Goal: Communication & Community: Answer question/provide support

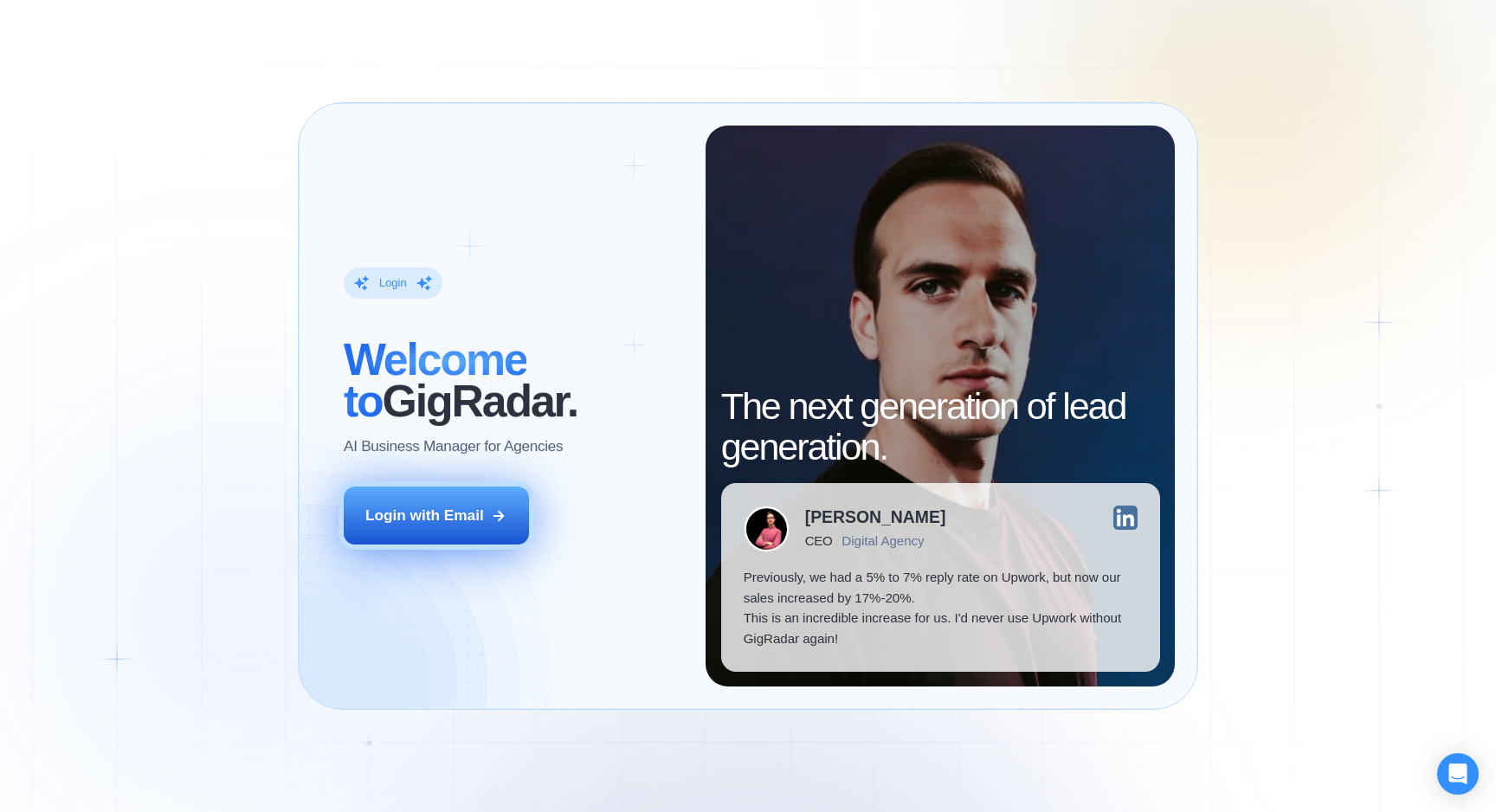
click at [472, 519] on div "Login with Email" at bounding box center [424, 516] width 119 height 21
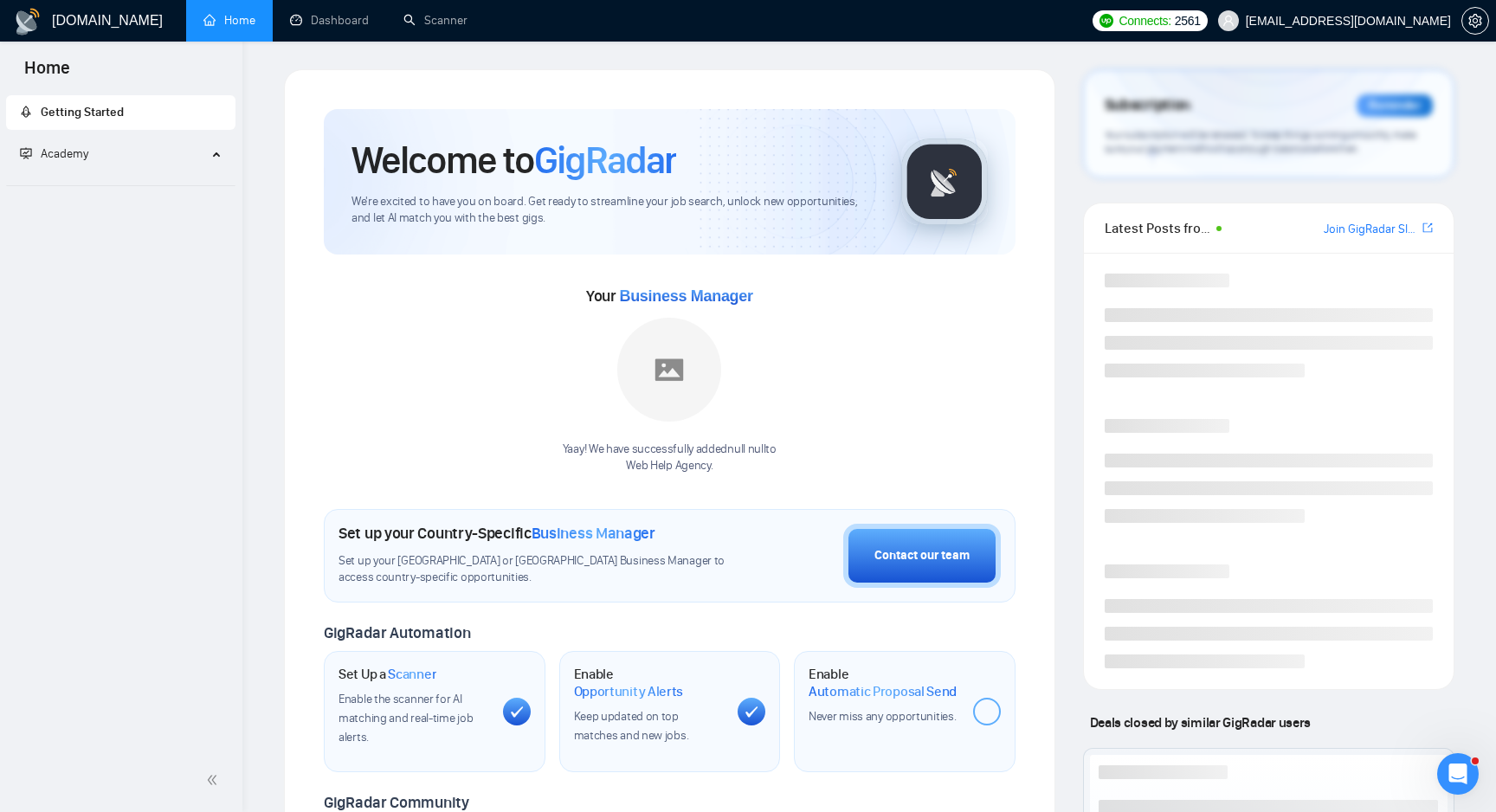
click at [1459, 774] on icon "Открыть службу сообщений Intercom" at bounding box center [1457, 773] width 12 height 14
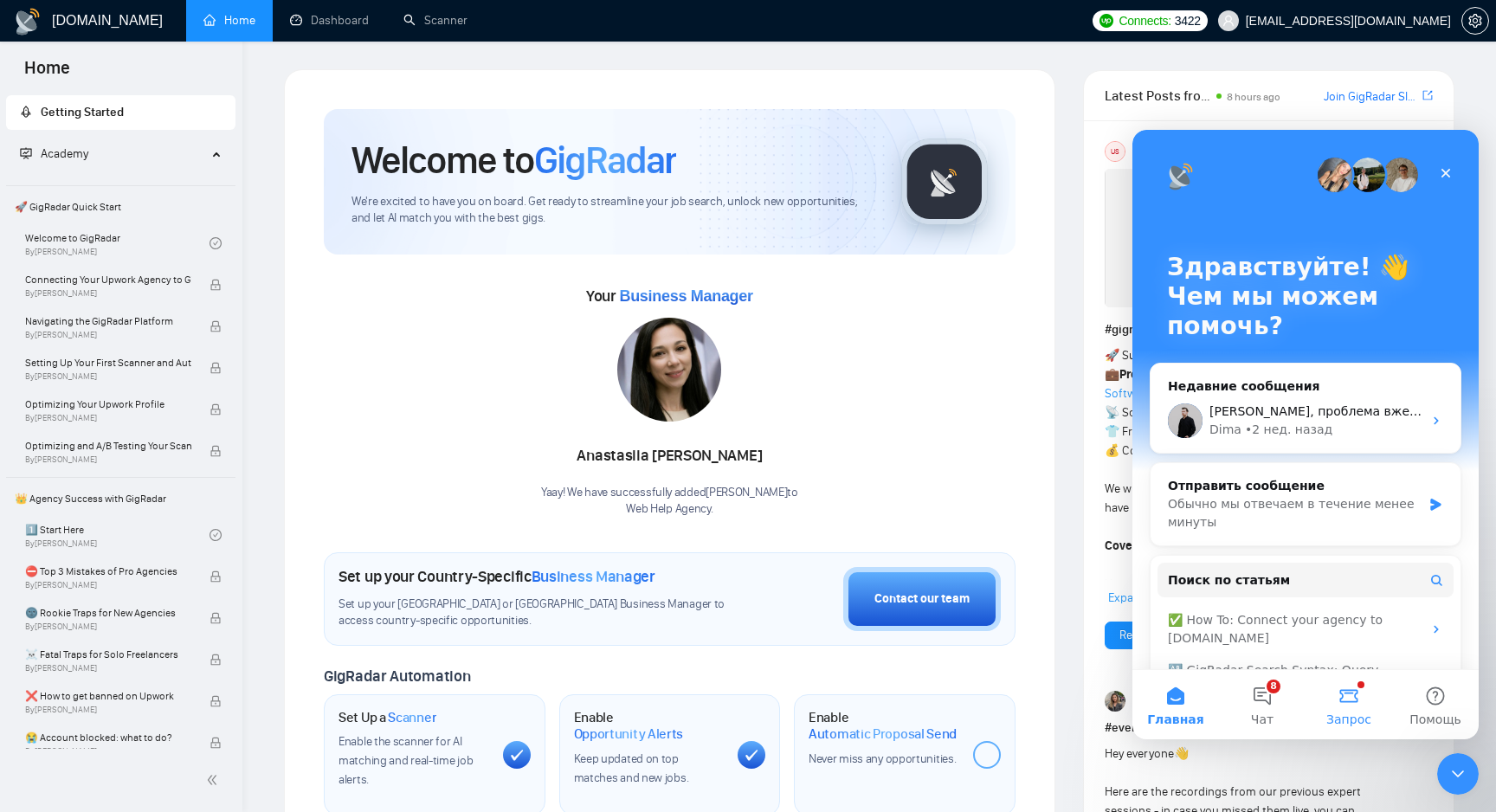
click at [1340, 703] on button "Запрос" at bounding box center [1349, 704] width 87 height 69
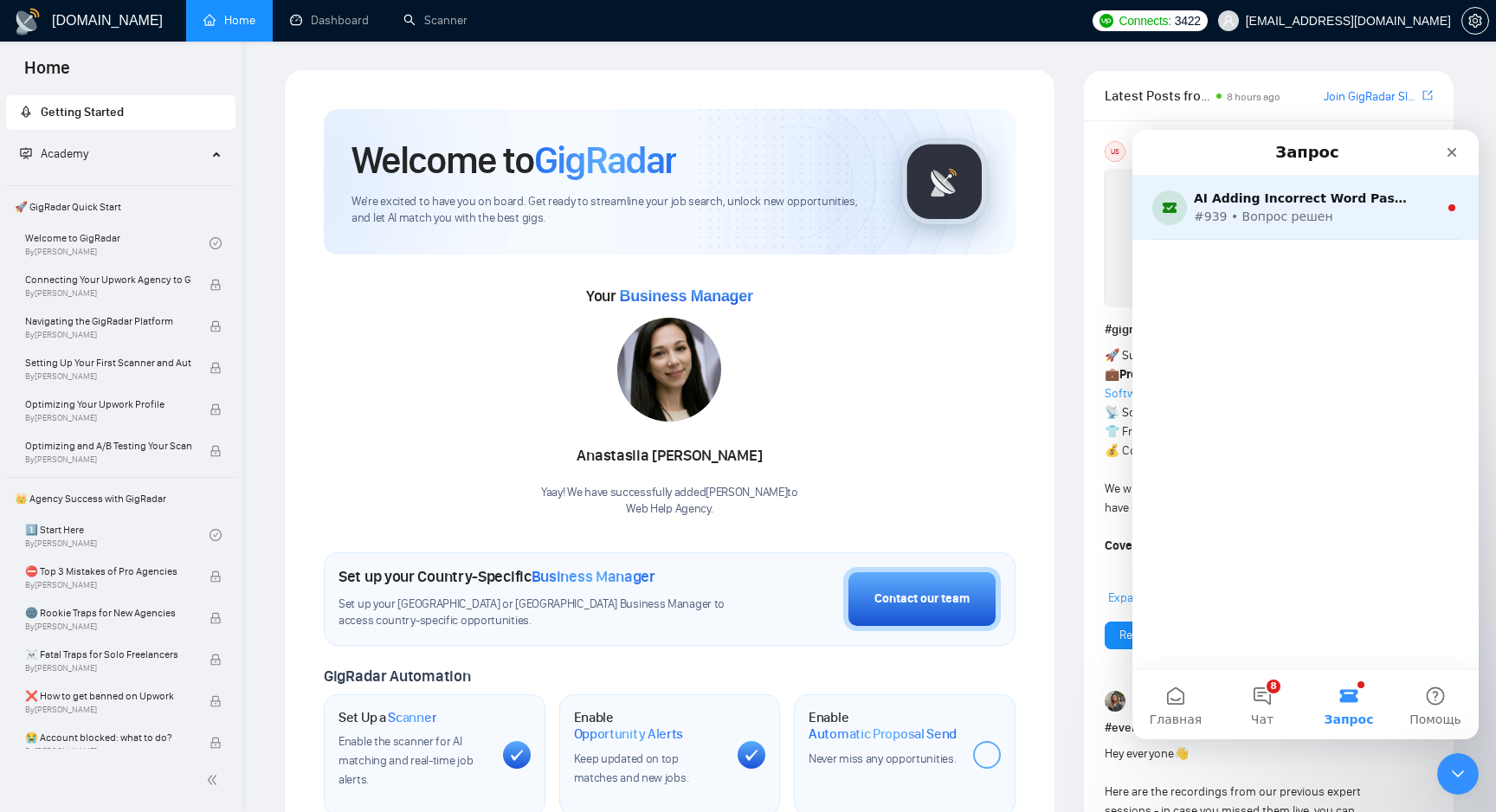
click at [1296, 219] on div "#939 • Вопрос решен" at bounding box center [1302, 217] width 216 height 18
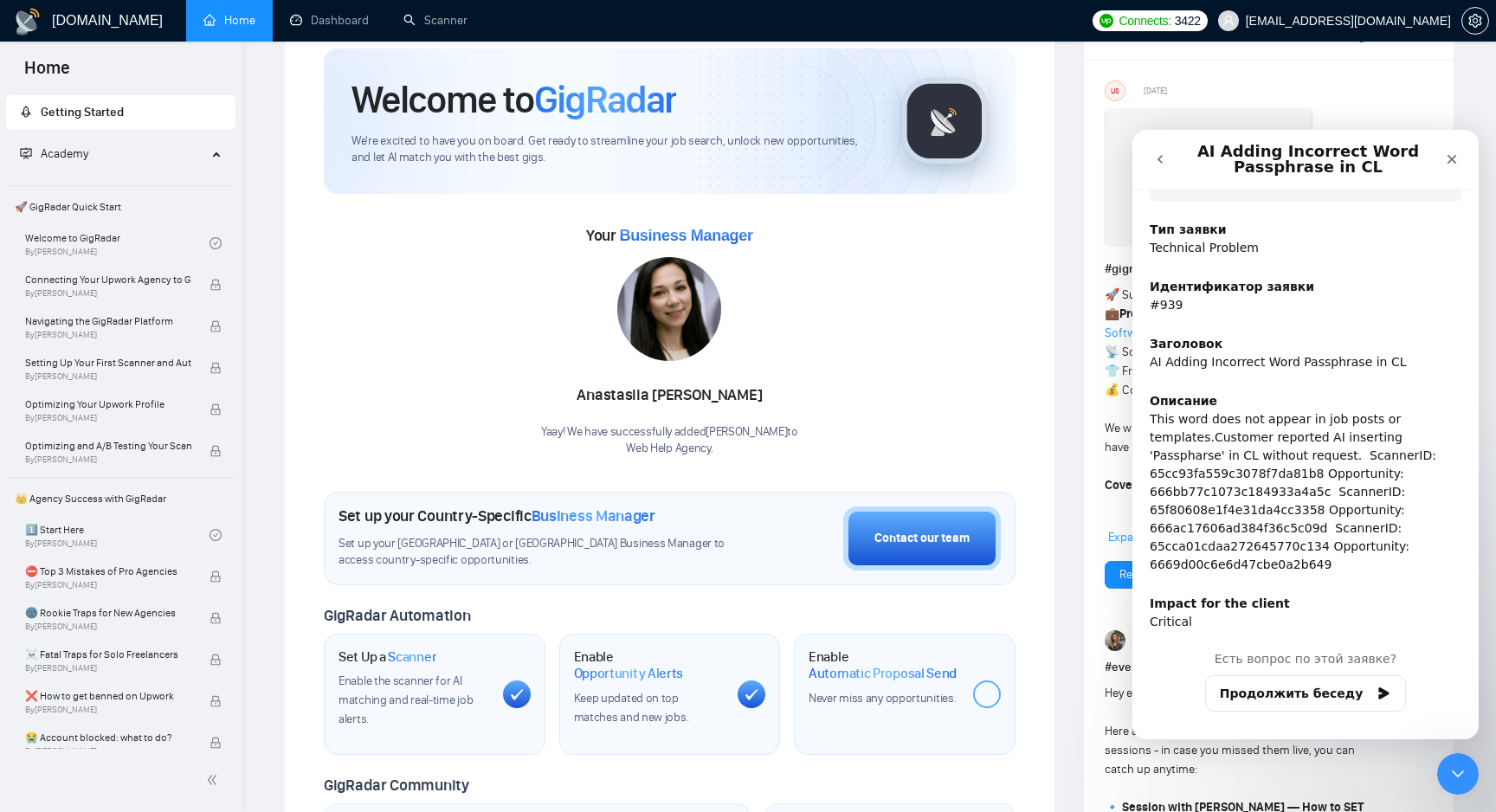
scroll to position [65, 0]
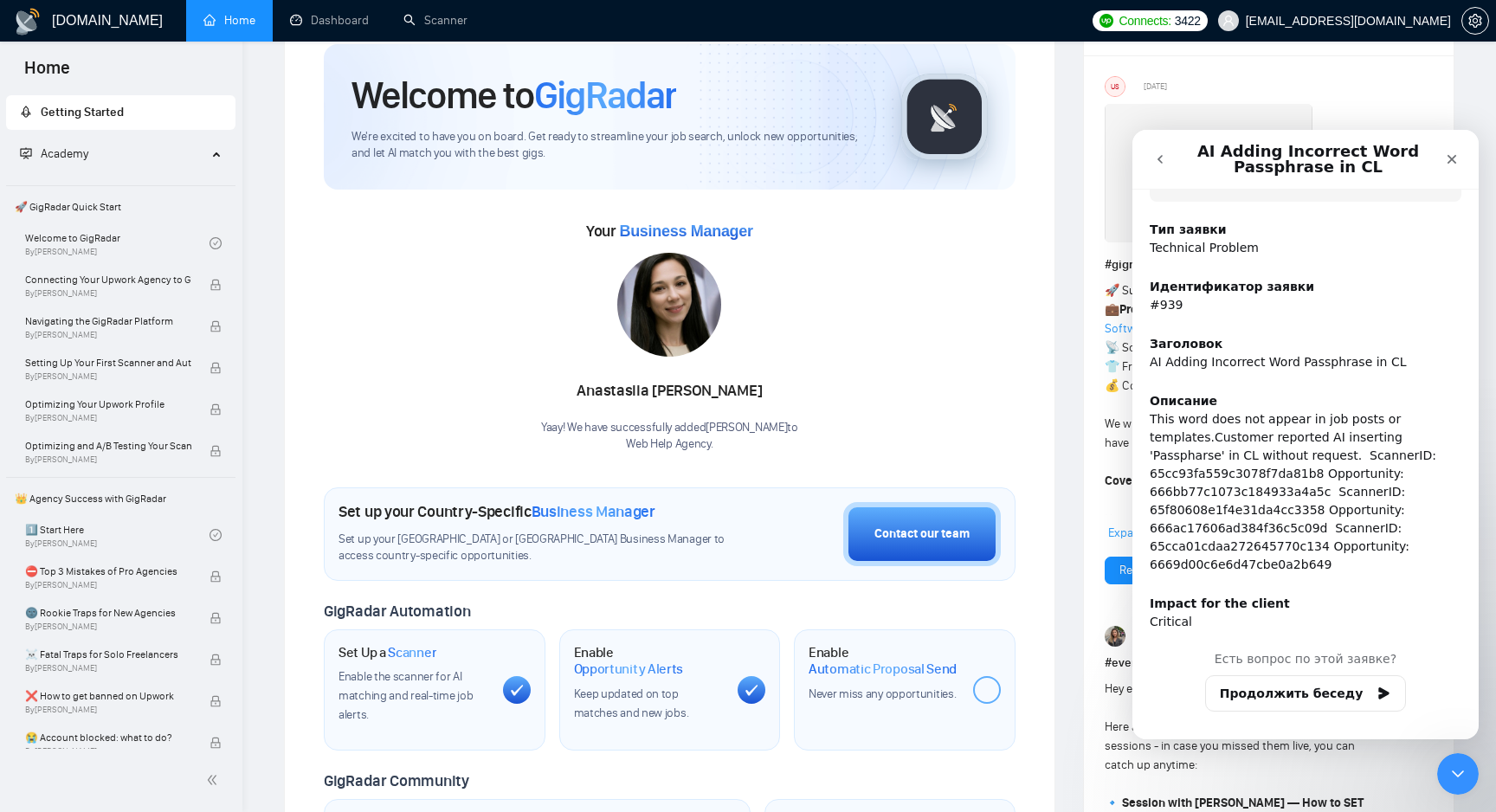
click at [1158, 162] on icon "go back" at bounding box center [1159, 158] width 14 height 14
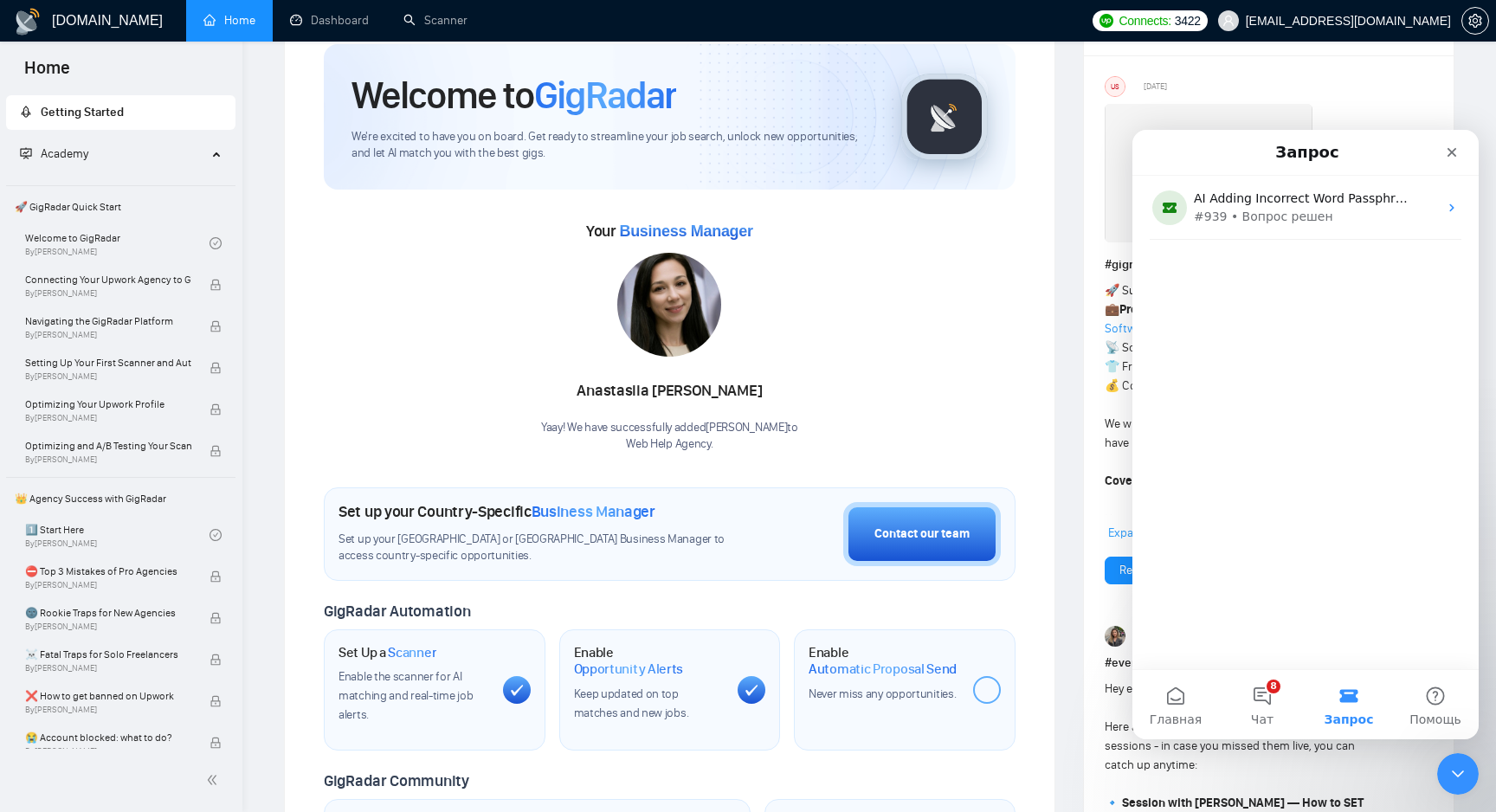
scroll to position [201, 0]
click at [1258, 703] on button "8 Чат" at bounding box center [1262, 704] width 87 height 69
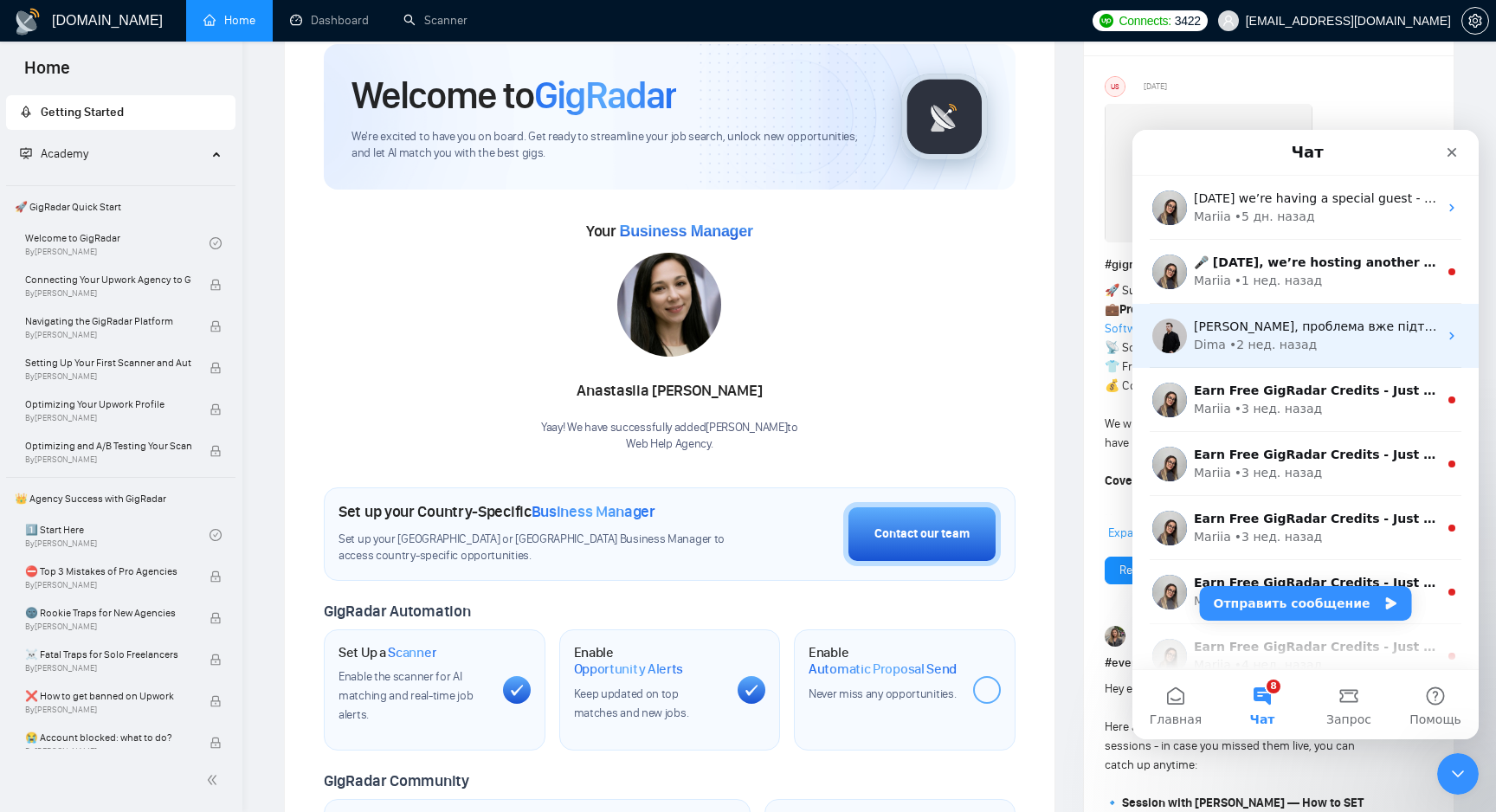
click at [1361, 353] on div "Dima • 2 нед. назад" at bounding box center [1316, 345] width 244 height 18
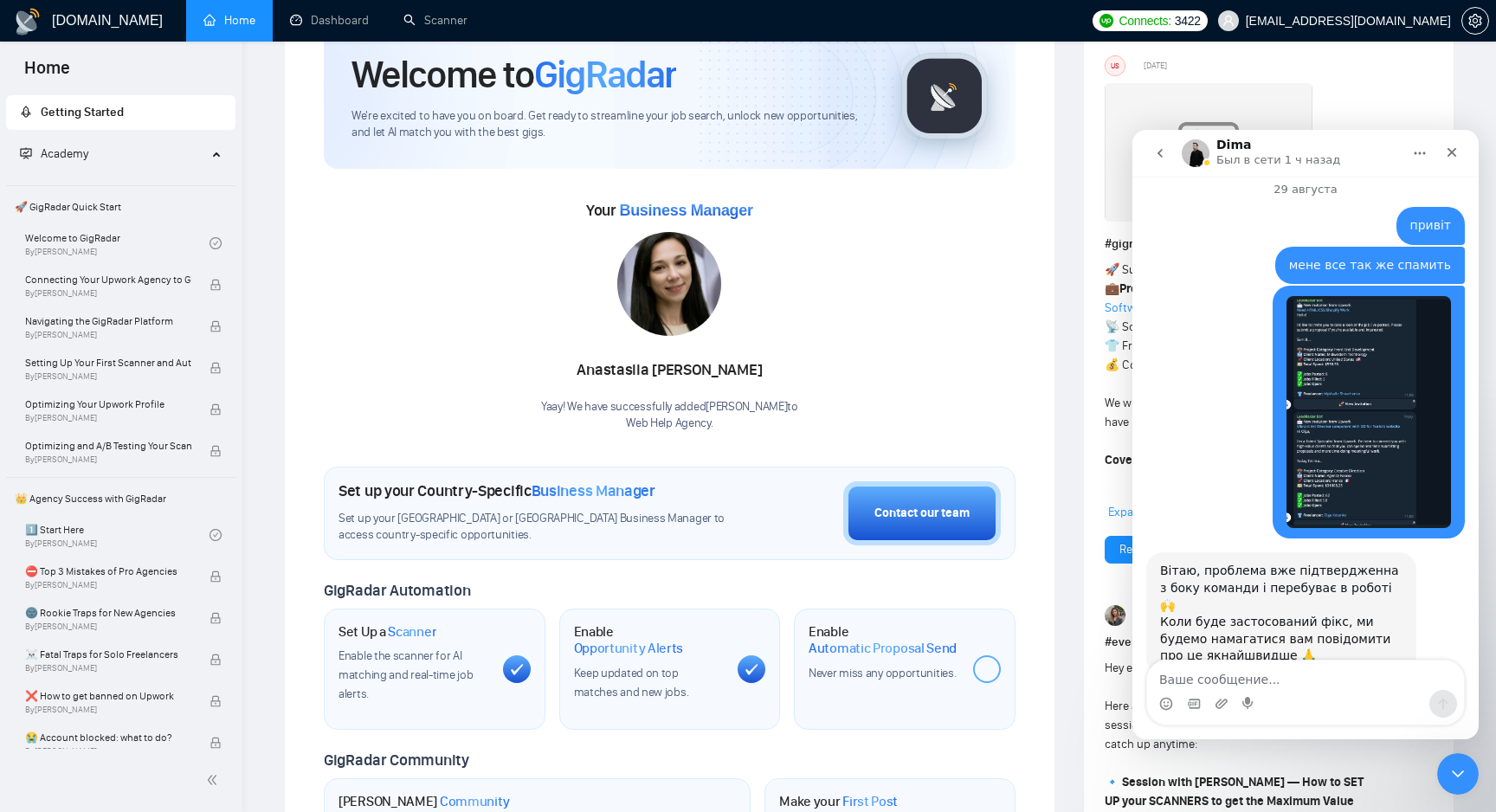
scroll to position [1126, 0]
click at [1268, 678] on textarea "Ваше сообщение..." at bounding box center [1305, 675] width 317 height 29
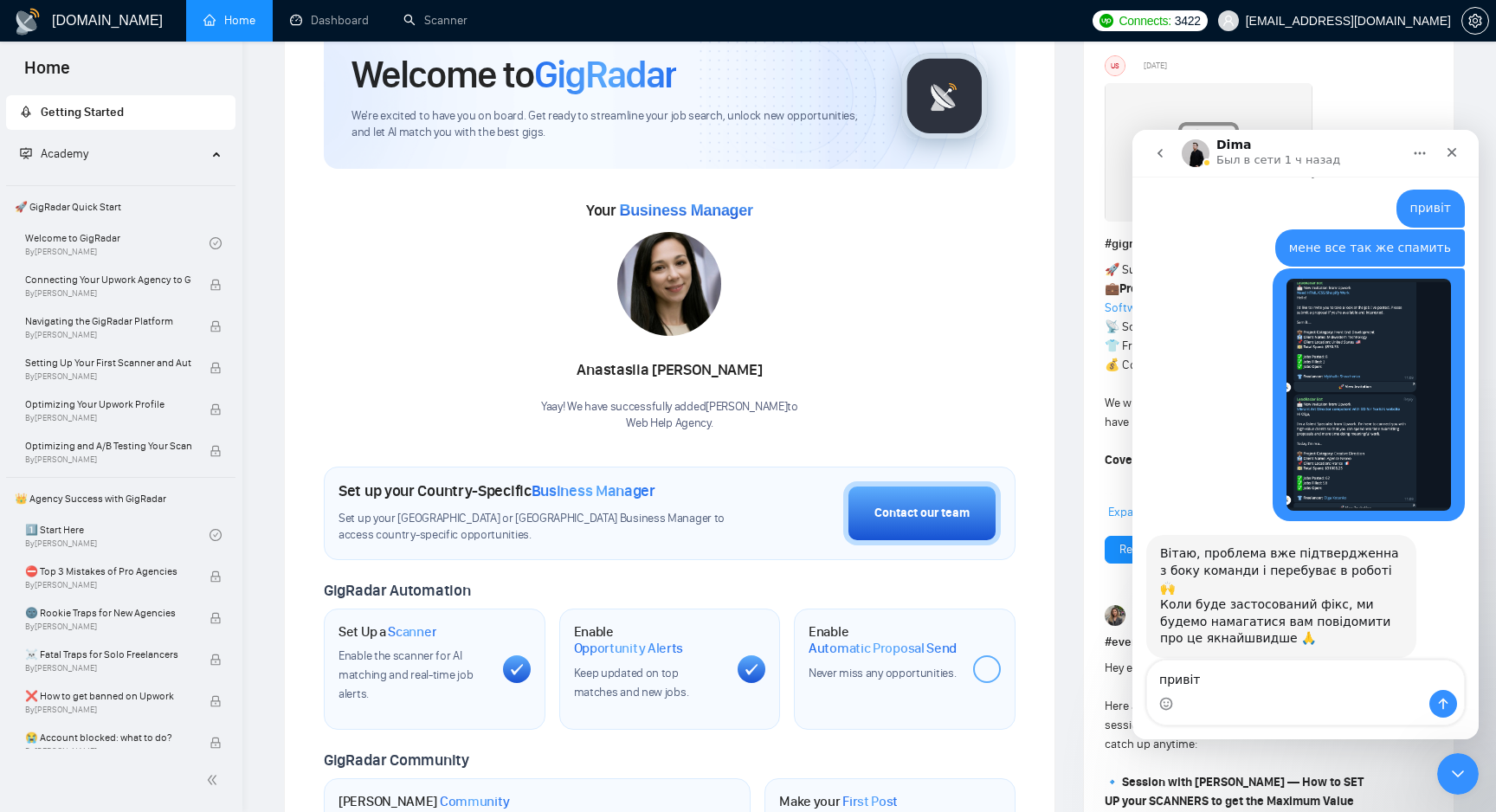
scroll to position [1143, 0]
type textarea "привіт а проблему плануєте вирішувати?"
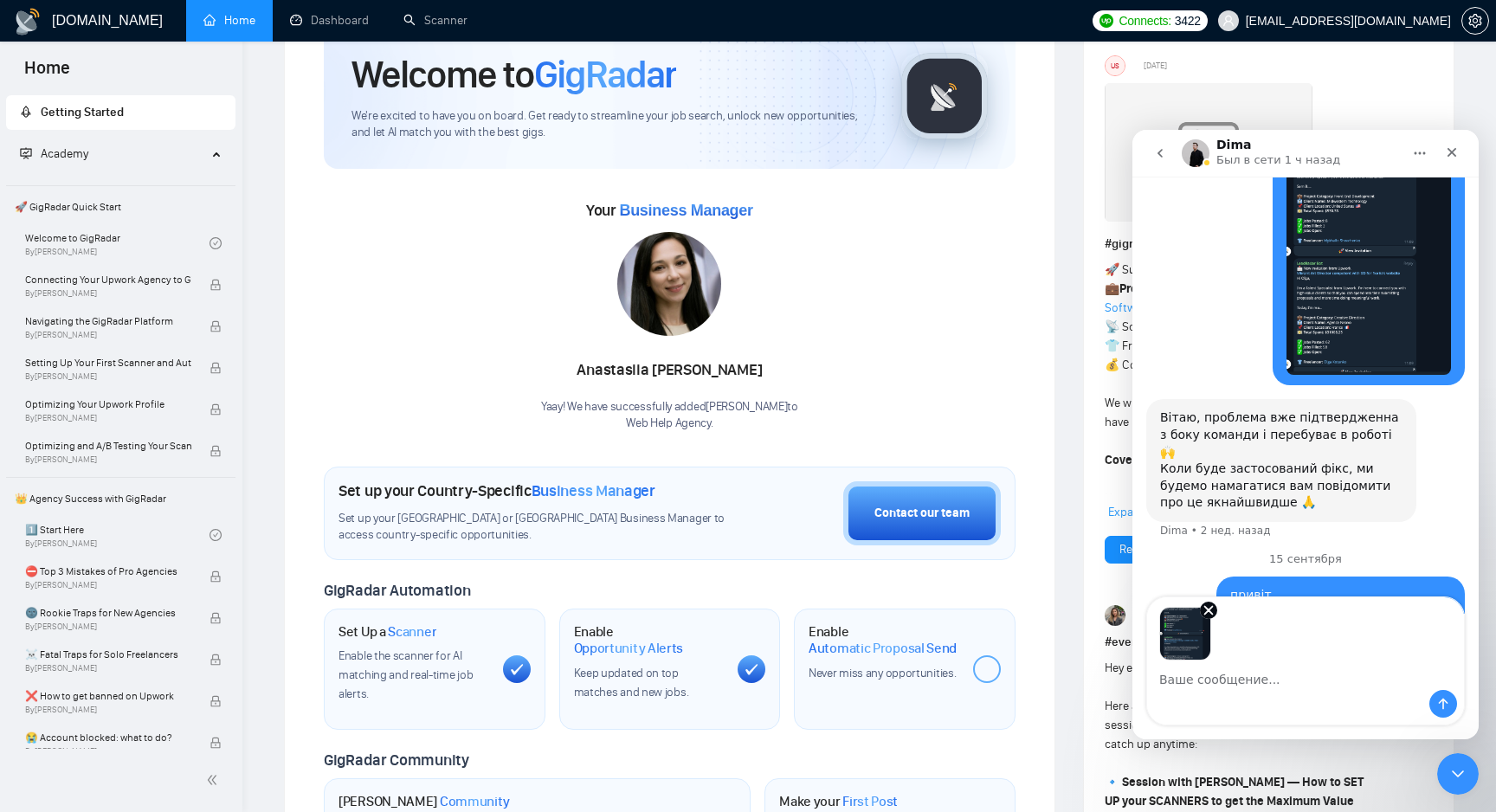
scroll to position [1282, 0]
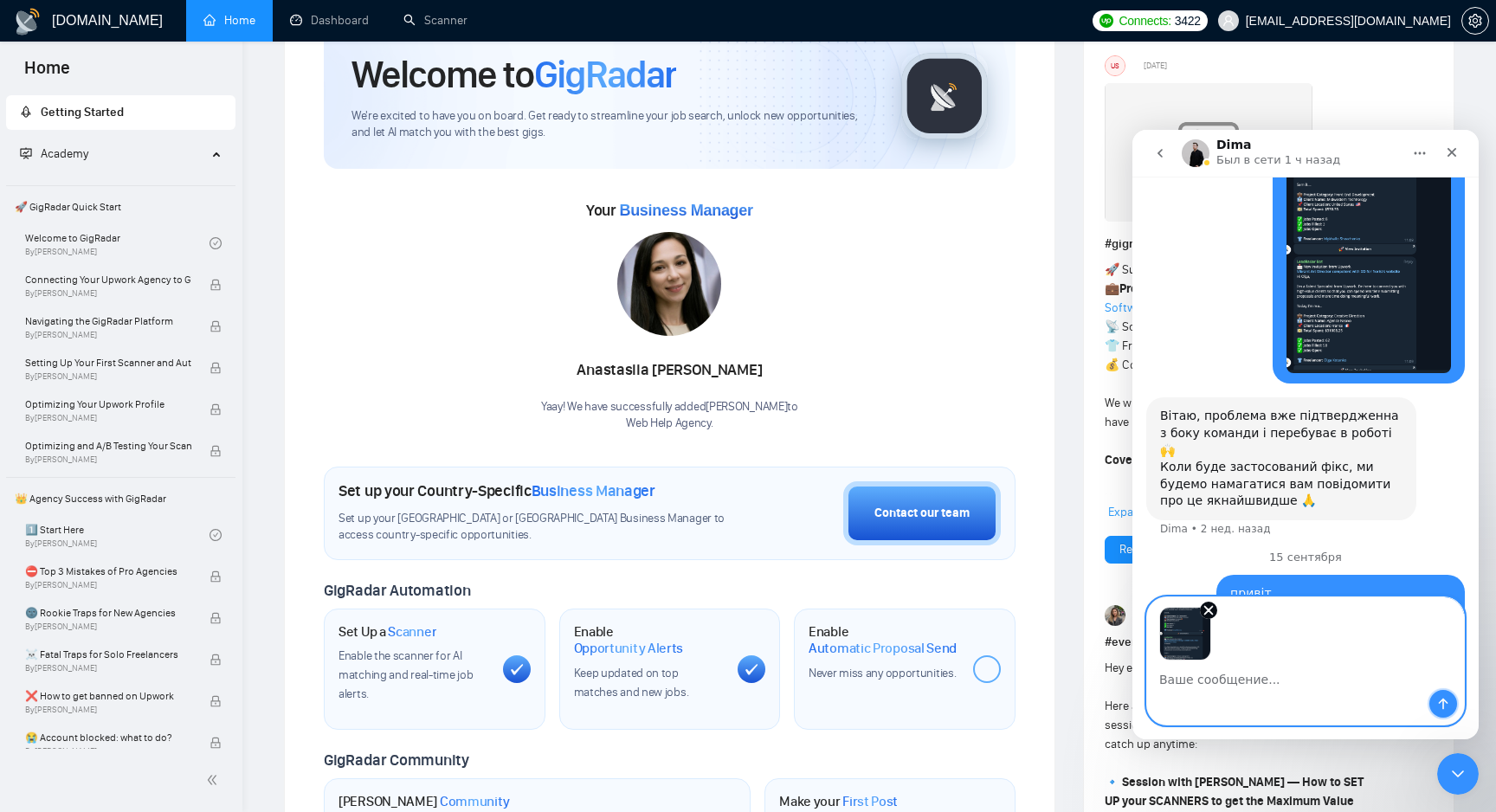
click at [1439, 702] on icon "Отправить сообщение…" at bounding box center [1444, 704] width 9 height 11
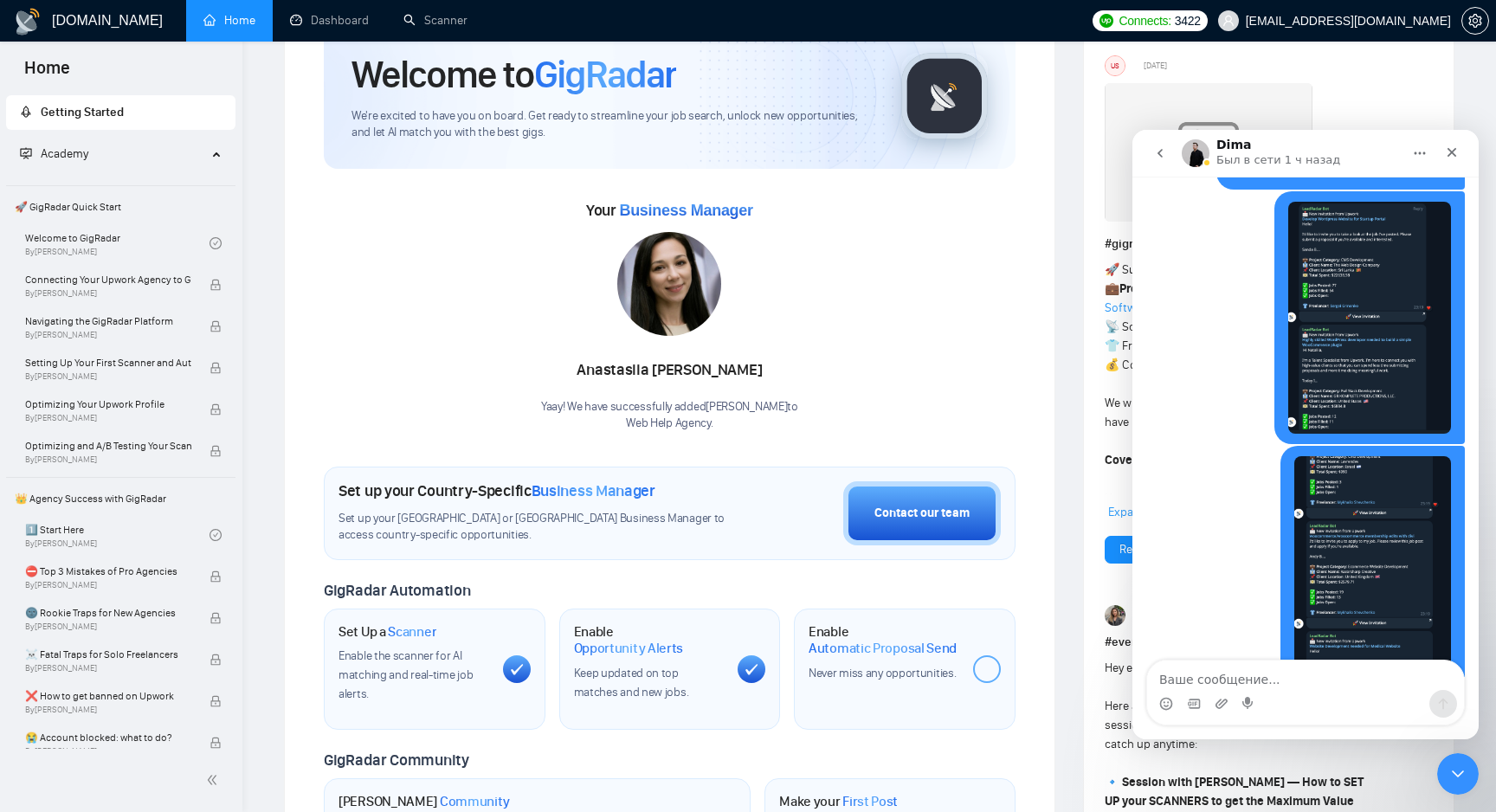
scroll to position [1727, 0]
